Goal: Task Accomplishment & Management: Use online tool/utility

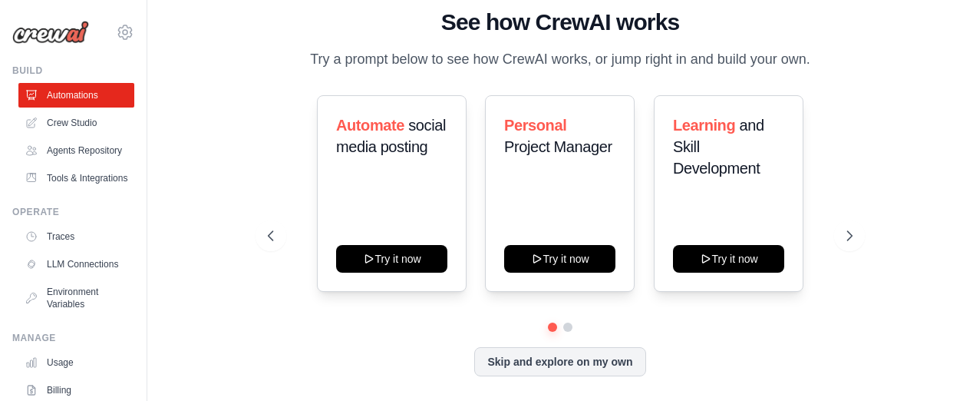
click at [65, 160] on link "Agents Repository" at bounding box center [76, 150] width 116 height 25
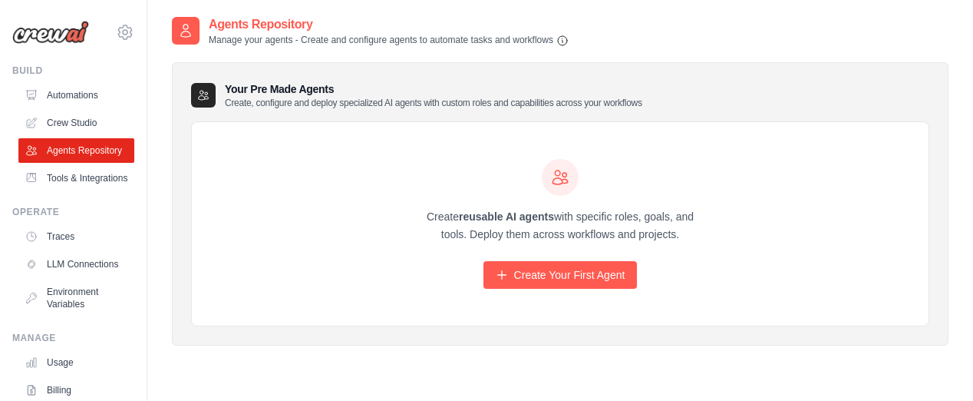
click at [63, 190] on link "Tools & Integrations" at bounding box center [76, 178] width 116 height 25
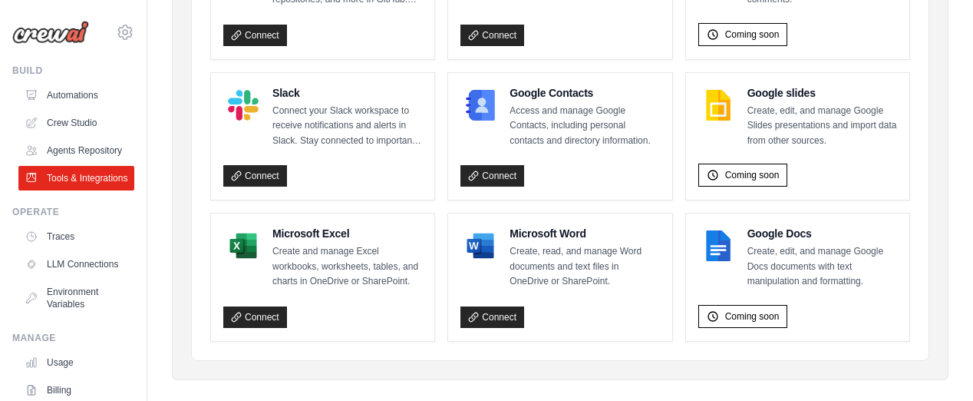
scroll to position [1121, 0]
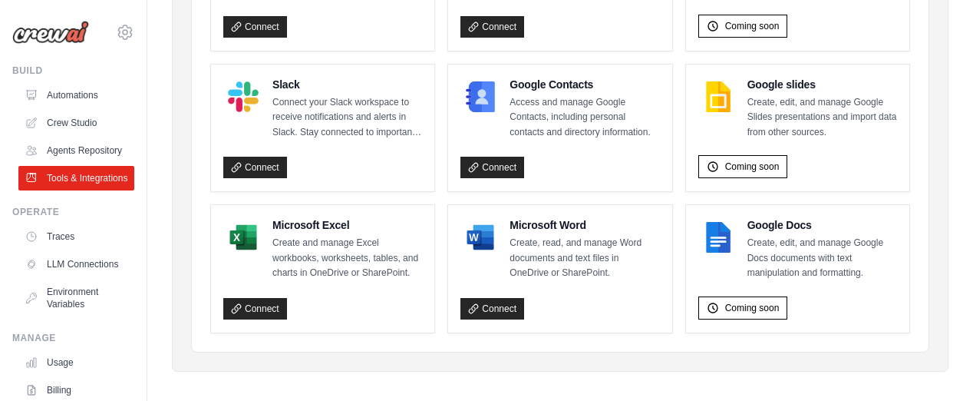
click at [55, 249] on link "Traces" at bounding box center [76, 236] width 116 height 25
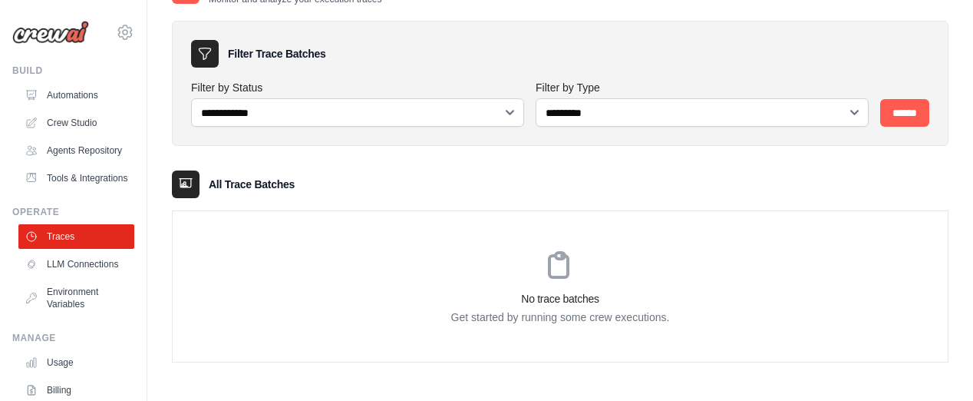
scroll to position [41, 0]
click at [92, 276] on link "LLM Connections" at bounding box center [76, 264] width 116 height 25
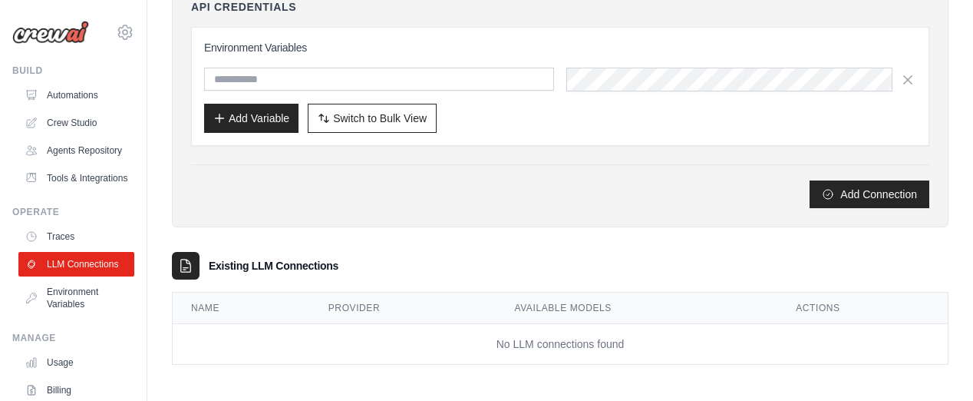
scroll to position [191, 0]
click at [61, 316] on link "Environment Variables" at bounding box center [76, 297] width 116 height 37
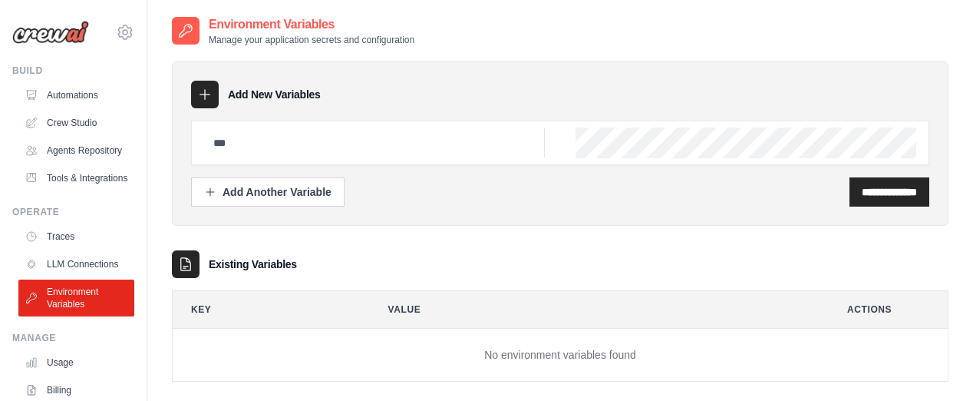
click at [82, 276] on link "LLM Connections" at bounding box center [76, 264] width 116 height 25
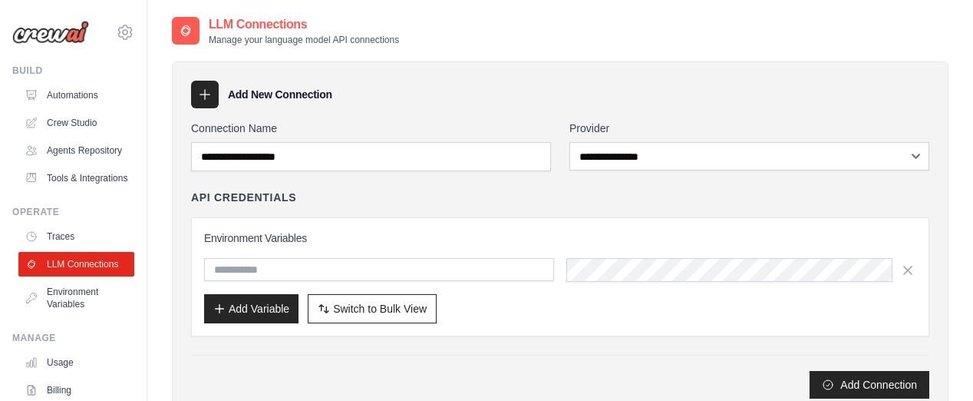
click at [60, 249] on link "Traces" at bounding box center [76, 236] width 116 height 25
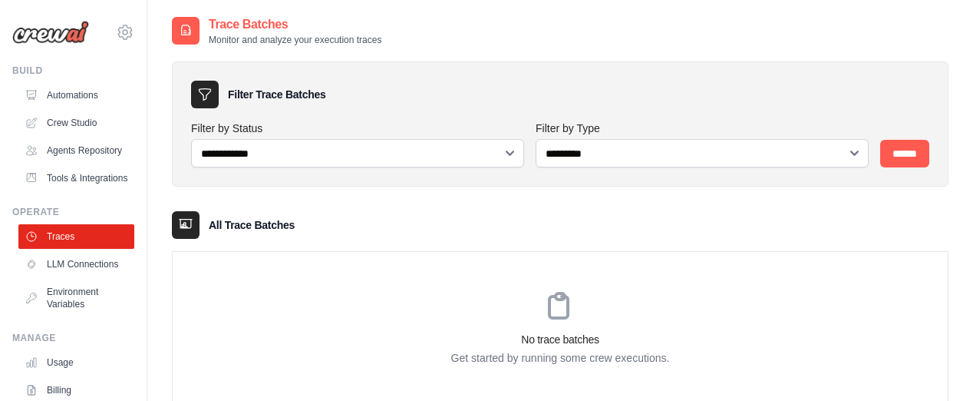
click at [81, 117] on link "Crew Studio" at bounding box center [76, 123] width 116 height 25
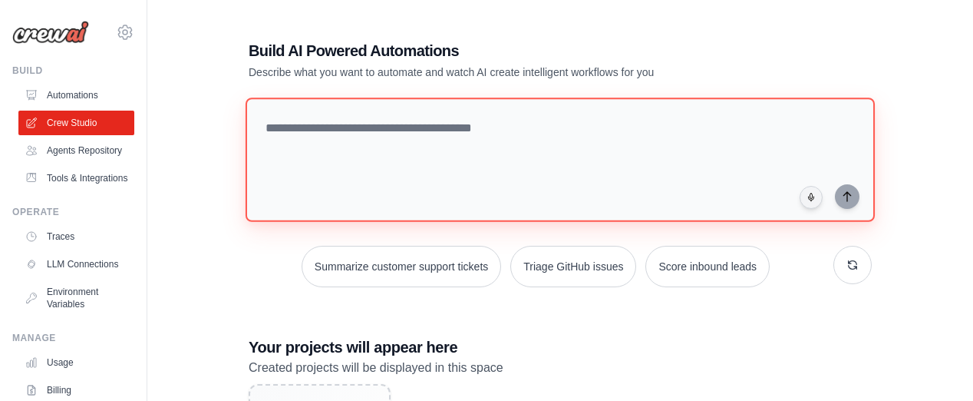
click at [548, 131] on textarea at bounding box center [561, 160] width 630 height 124
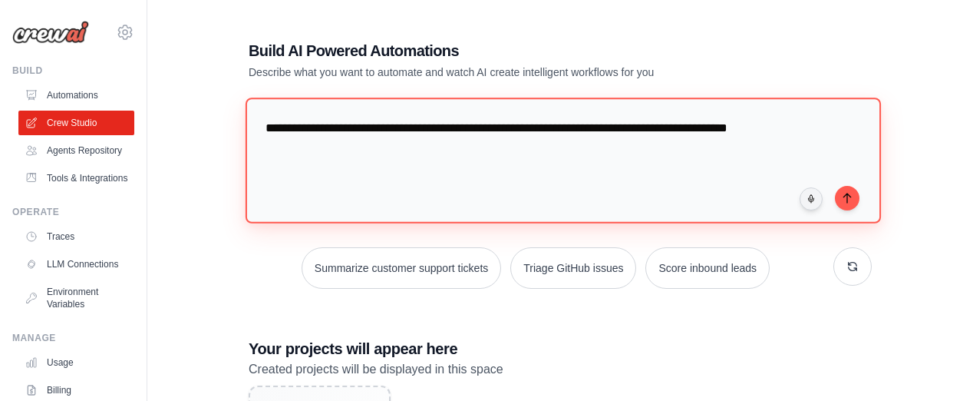
type textarea "**********"
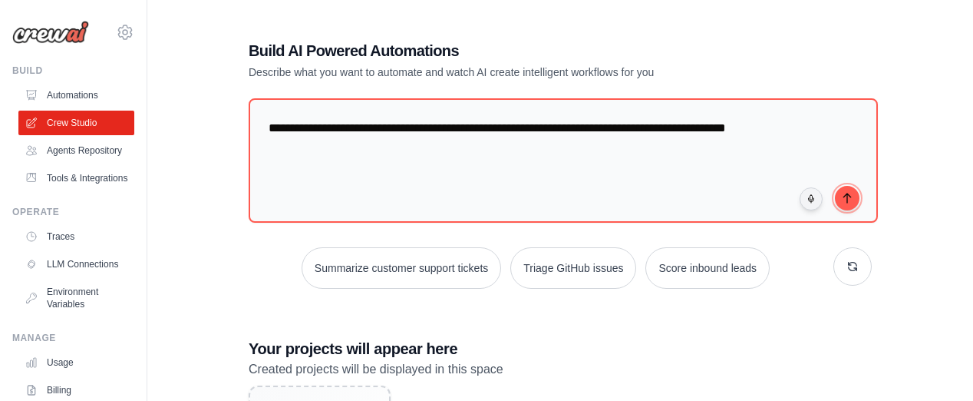
click at [851, 199] on icon "submit" at bounding box center [847, 198] width 12 height 12
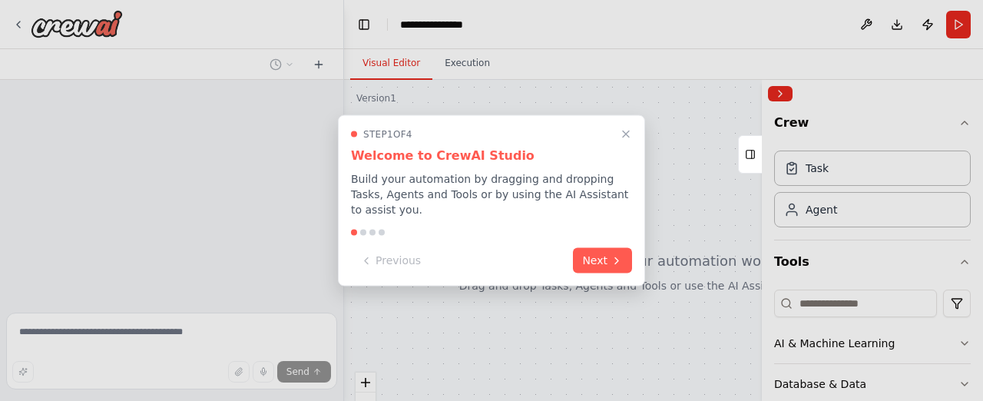
click at [599, 259] on button "Next" at bounding box center [602, 260] width 59 height 25
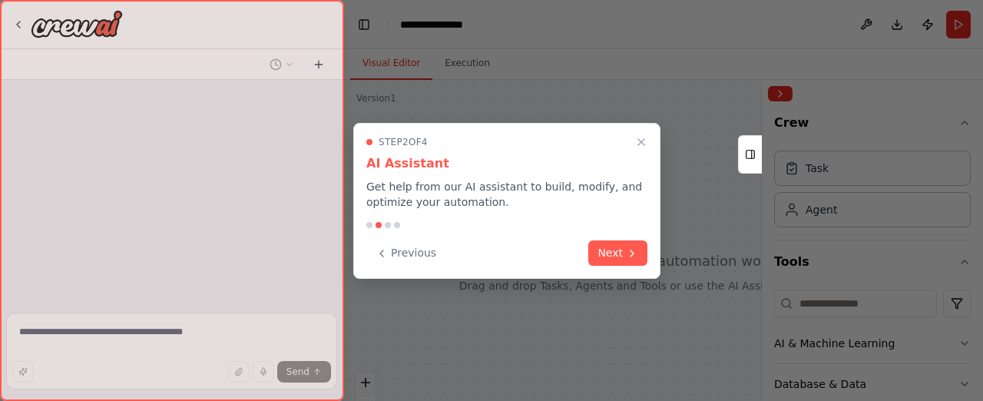
click at [603, 246] on button "Next" at bounding box center [617, 252] width 59 height 25
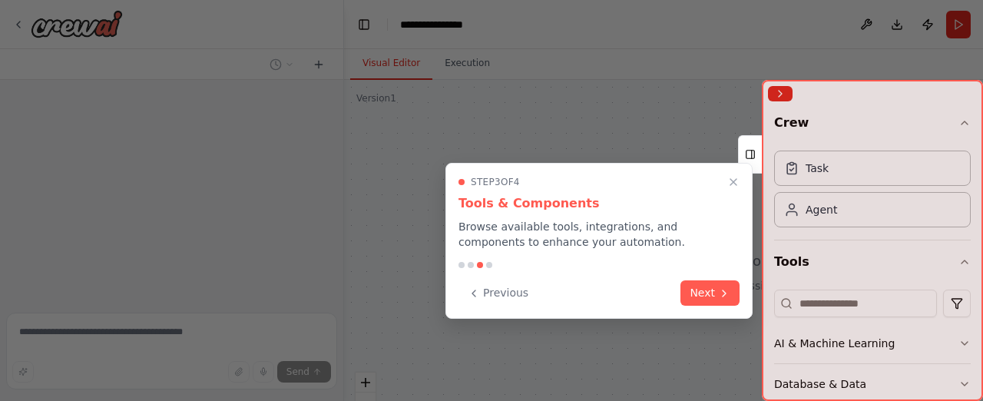
click at [714, 290] on button "Next" at bounding box center [709, 292] width 59 height 25
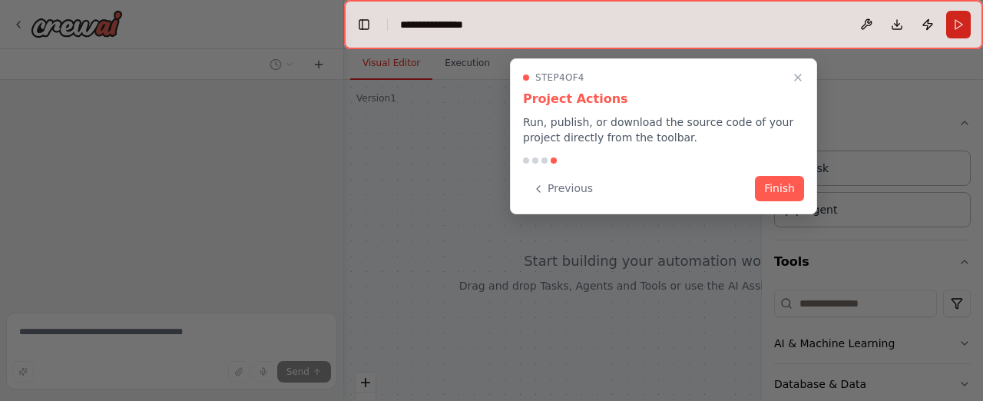
click at [772, 185] on button "Finish" at bounding box center [779, 188] width 49 height 25
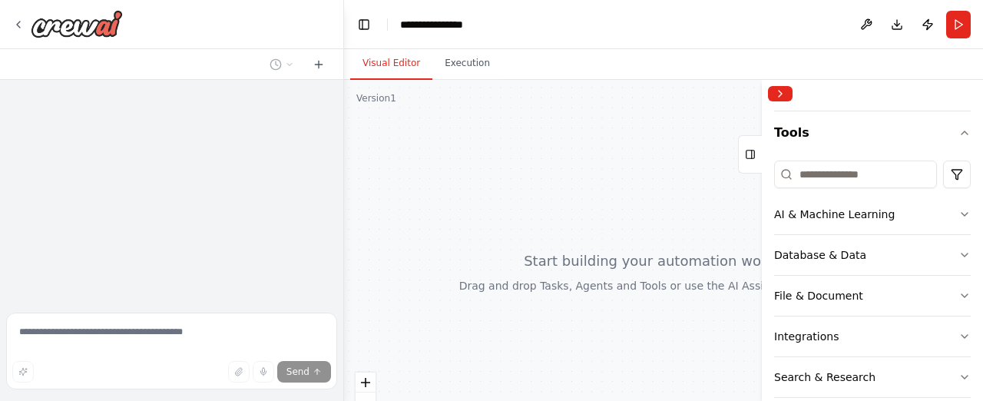
scroll to position [154, 0]
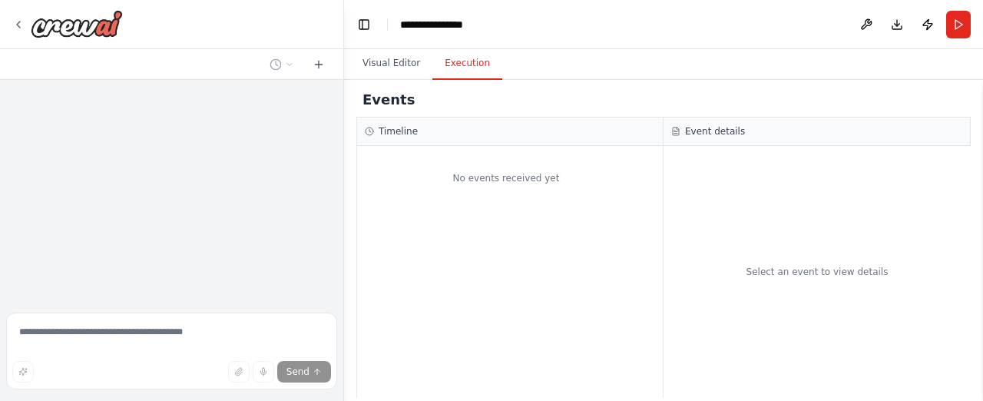
click at [481, 61] on button "Execution" at bounding box center [467, 64] width 70 height 32
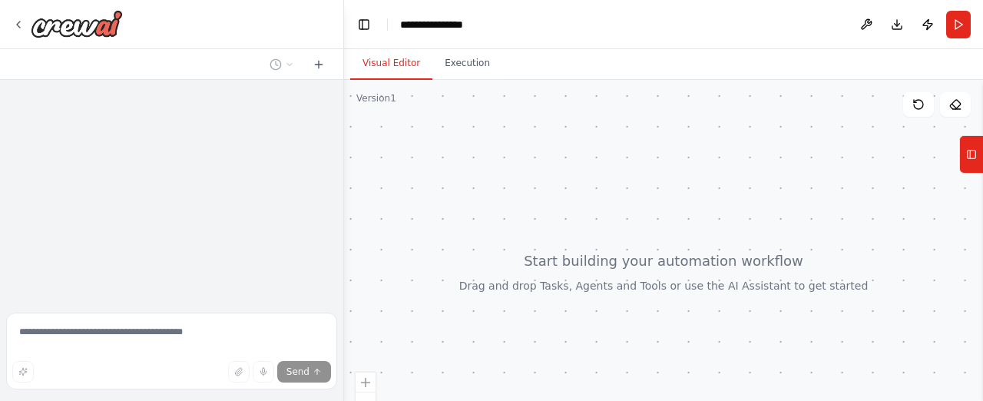
click at [379, 59] on button "Visual Editor" at bounding box center [391, 64] width 82 height 32
click at [973, 156] on icon at bounding box center [971, 154] width 11 height 25
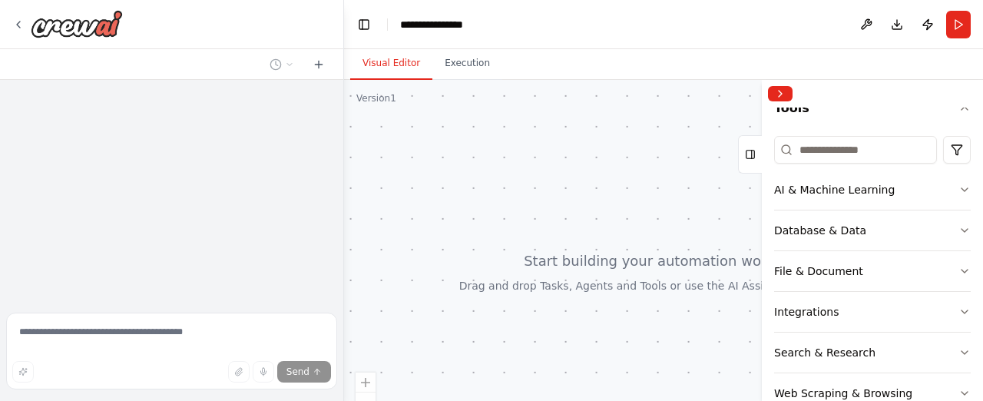
click at [858, 228] on div "Database & Data" at bounding box center [820, 230] width 92 height 15
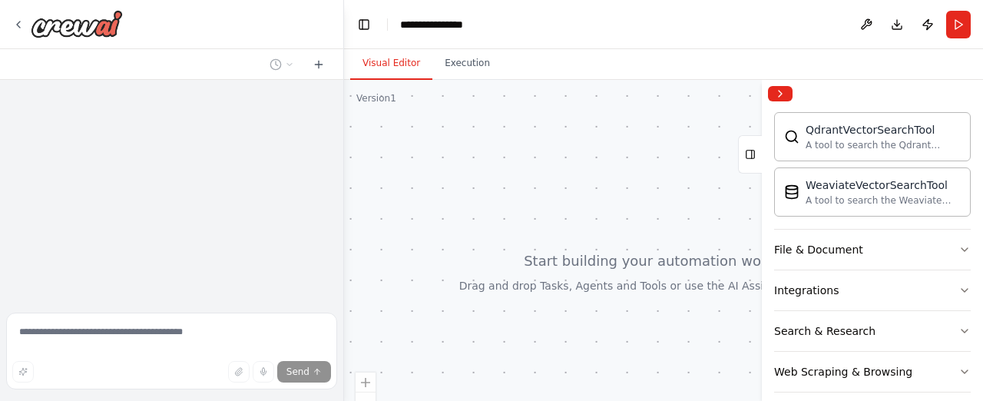
scroll to position [384, 0]
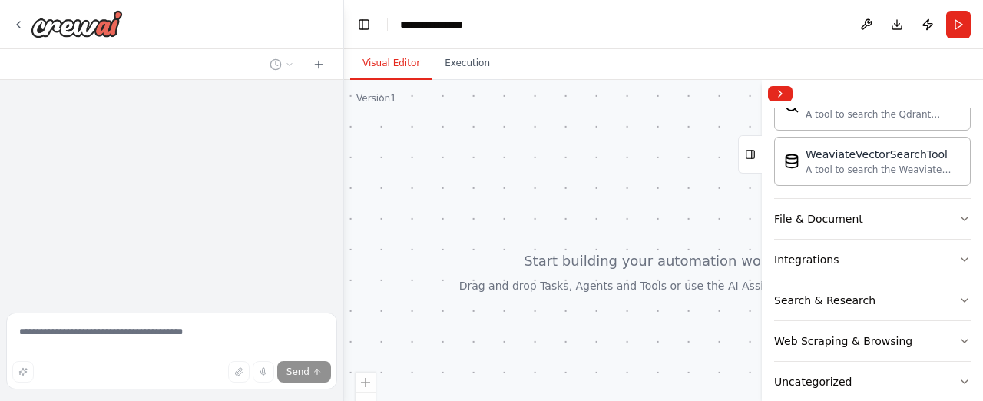
click at [826, 259] on div "Integrations" at bounding box center [806, 259] width 64 height 15
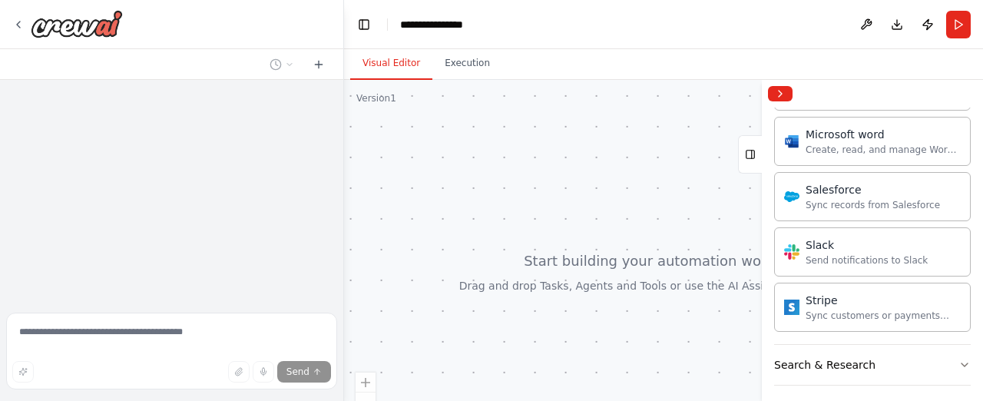
scroll to position [1348, 0]
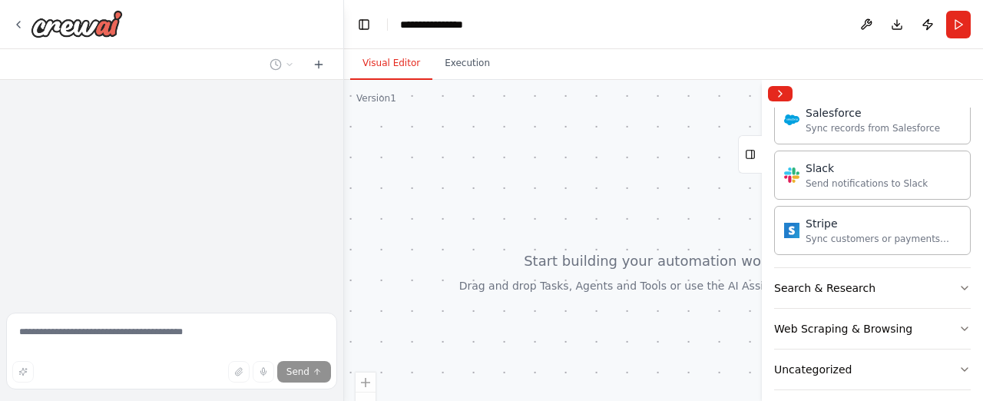
click at [868, 321] on div "Web Scraping & Browsing" at bounding box center [843, 328] width 138 height 15
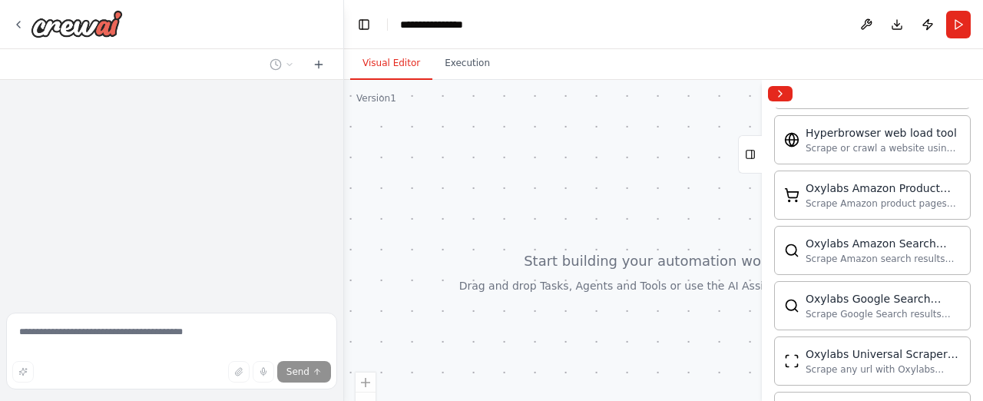
scroll to position [2182, 0]
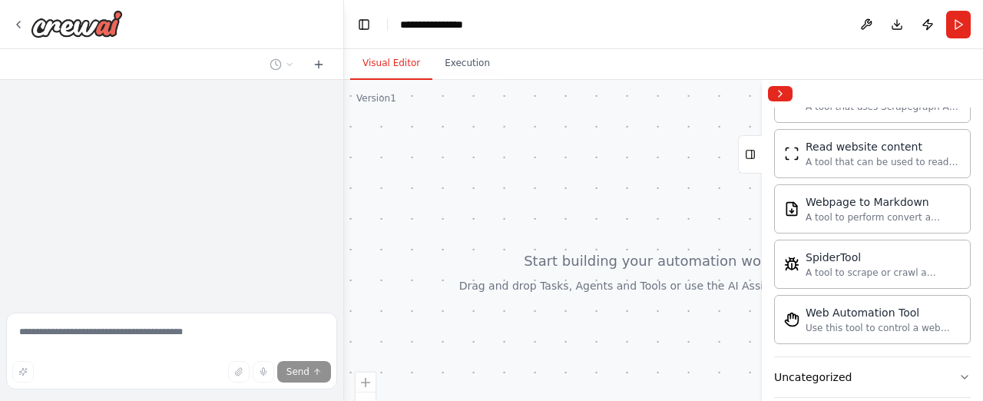
click at [642, 122] on div at bounding box center [663, 272] width 639 height 384
click at [866, 24] on button at bounding box center [866, 25] width 25 height 28
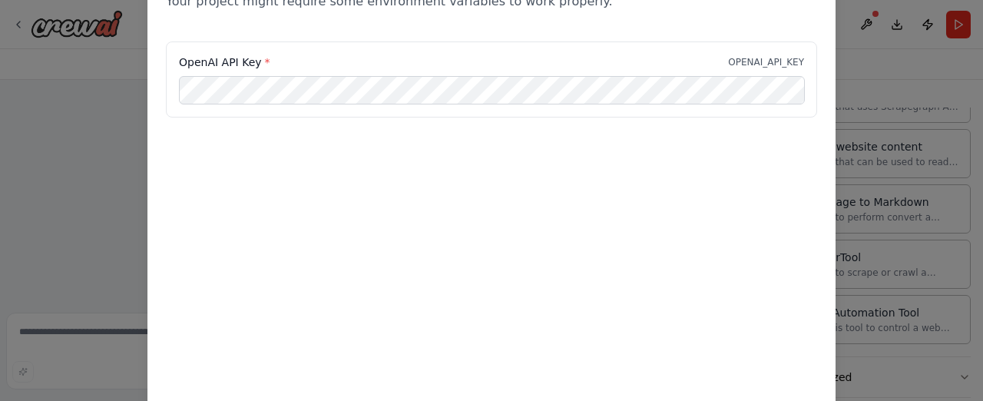
click at [43, 182] on div "Environment configuration Your project might require some environment variables…" at bounding box center [491, 200] width 983 height 401
